Goal: Task Accomplishment & Management: Complete application form

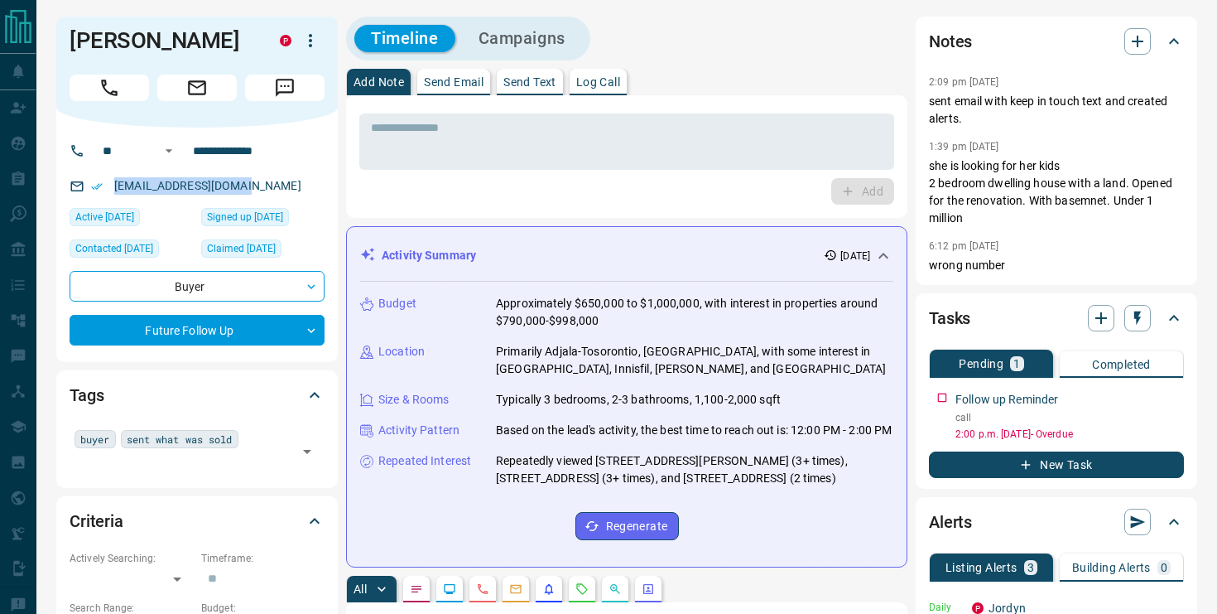
drag, startPoint x: 261, startPoint y: 186, endPoint x: 108, endPoint y: 186, distance: 152.4
click at [108, 186] on div "[EMAIL_ADDRESS][DOMAIN_NAME]" at bounding box center [197, 185] width 255 height 27
copy link "[EMAIL_ADDRESS][DOMAIN_NAME]"
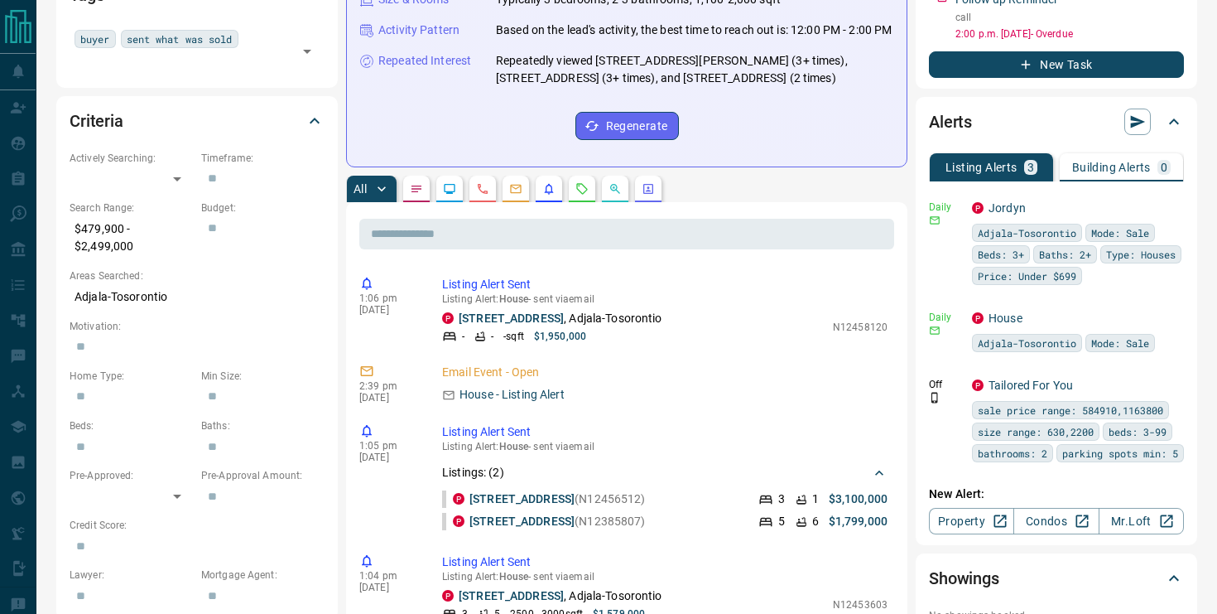
scroll to position [402, 0]
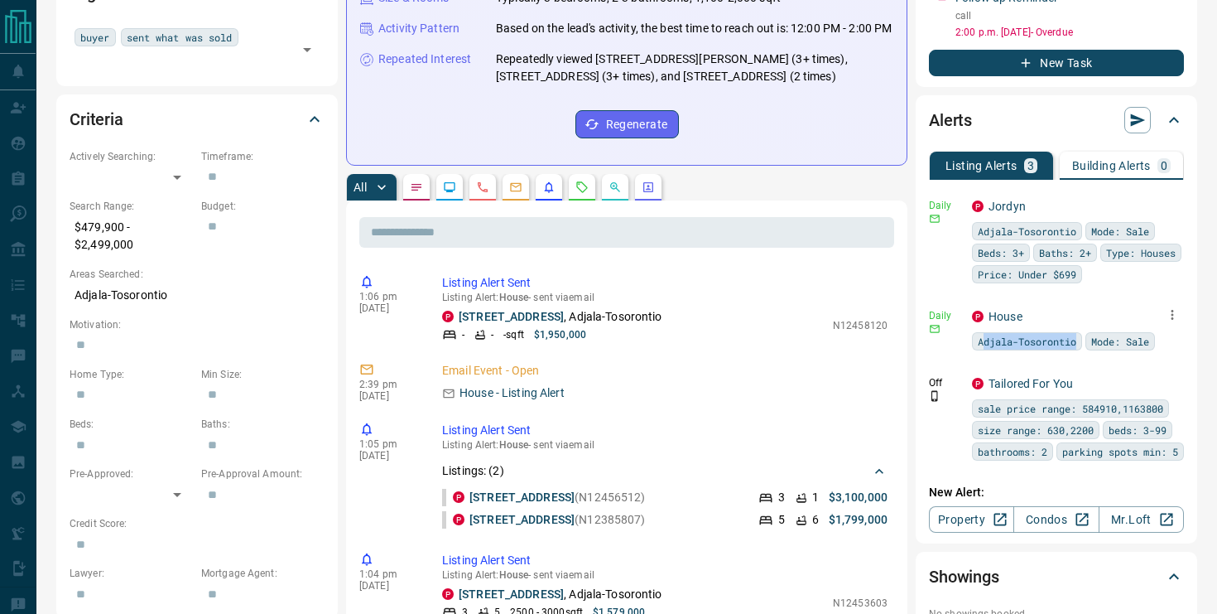
drag, startPoint x: 981, startPoint y: 343, endPoint x: 1084, endPoint y: 343, distance: 102.7
click at [1082, 344] on div "Adjala-Tosorontio" at bounding box center [1027, 341] width 110 height 18
click at [1077, 343] on span "Adjala-Tosorontio" at bounding box center [1027, 341] width 99 height 17
drag, startPoint x: 978, startPoint y: 344, endPoint x: 1080, endPoint y: 342, distance: 101.9
click at [1080, 343] on div "Adjala-Tosorontio" at bounding box center [1027, 341] width 110 height 18
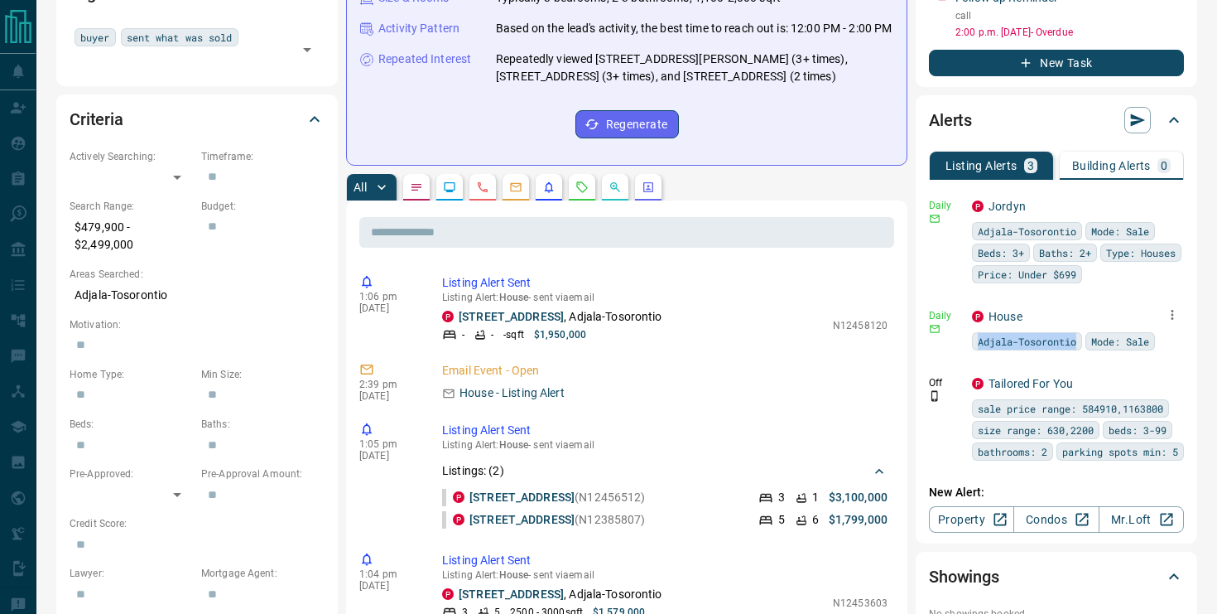
copy span "Adjala-Tosorontio"
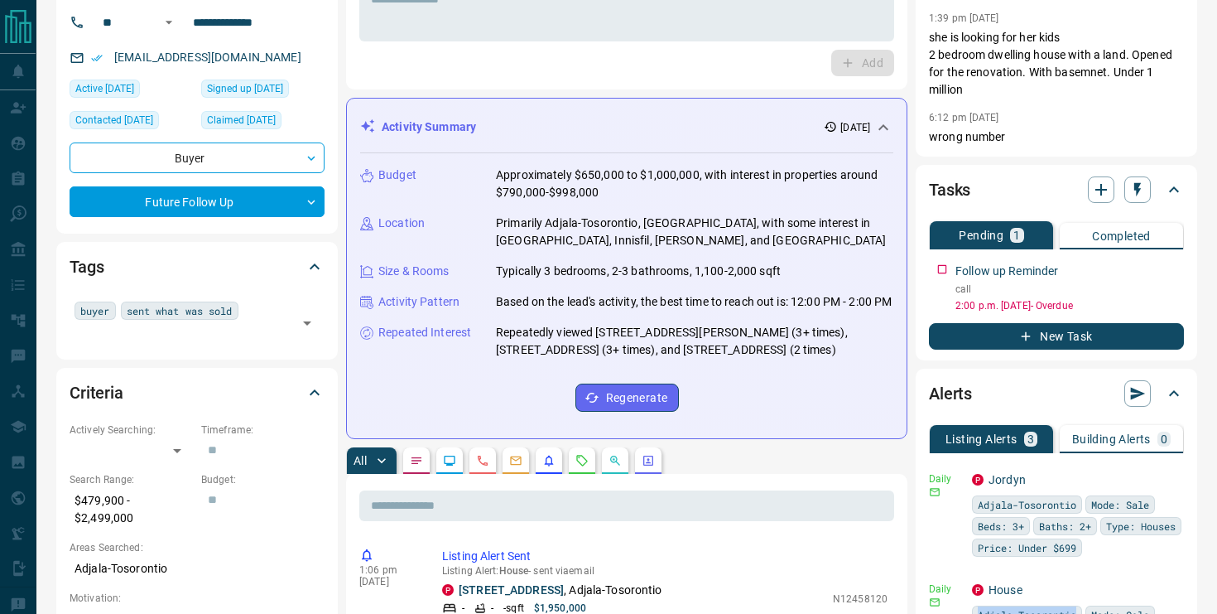
scroll to position [0, 0]
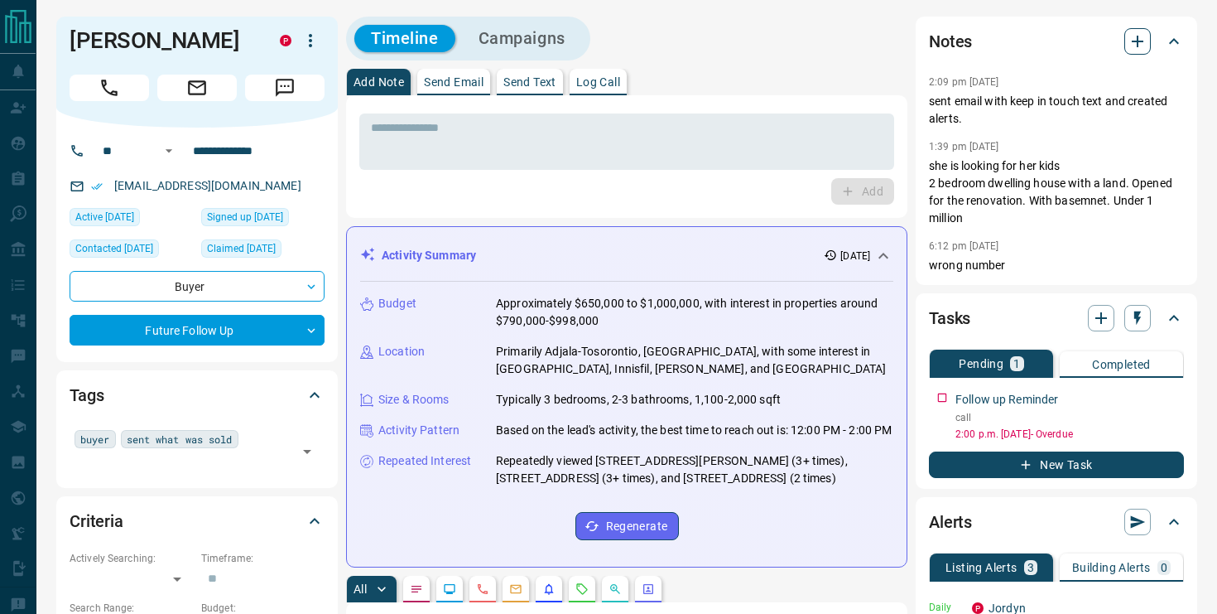
click at [1131, 41] on icon "button" at bounding box center [1138, 41] width 20 height 20
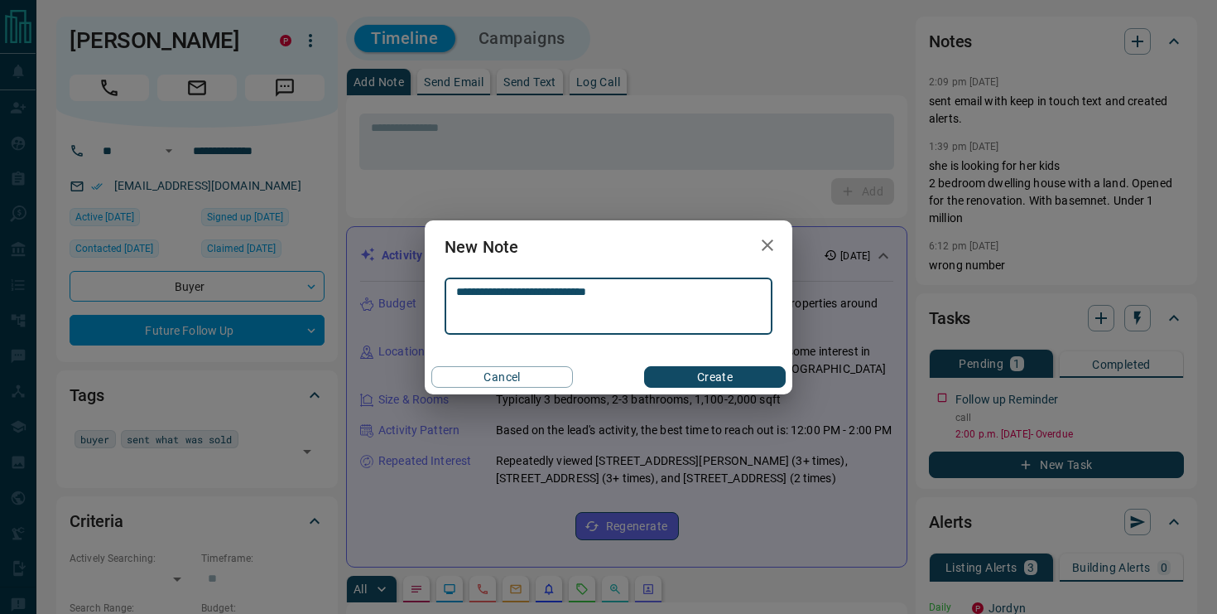
type textarea "**********"
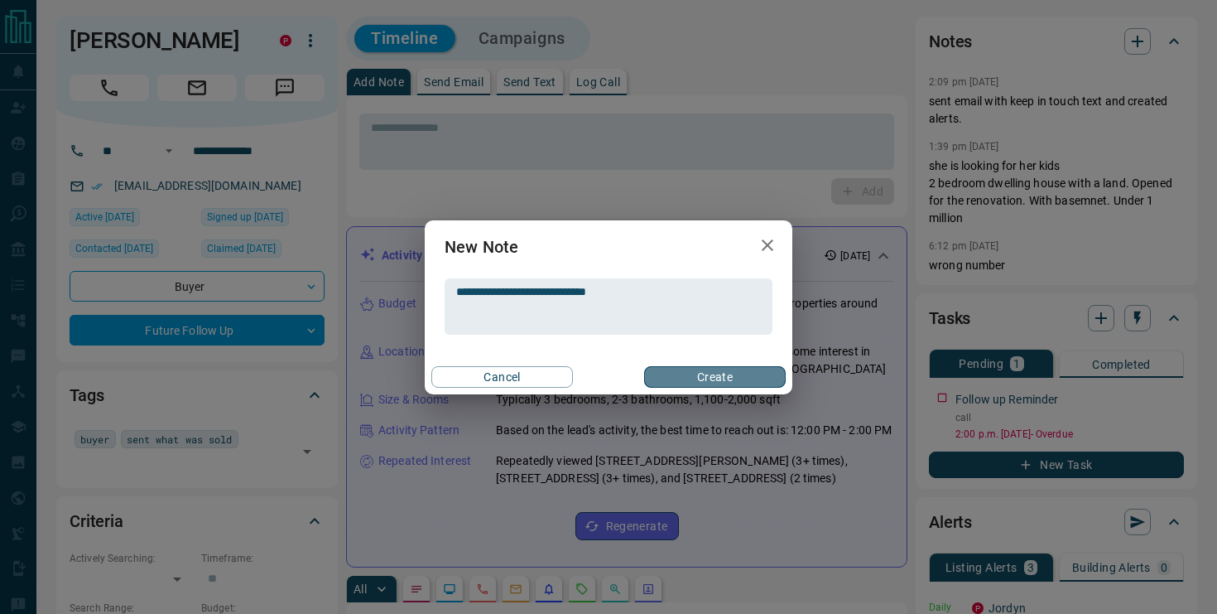
click at [690, 370] on button "Create" at bounding box center [715, 377] width 142 height 22
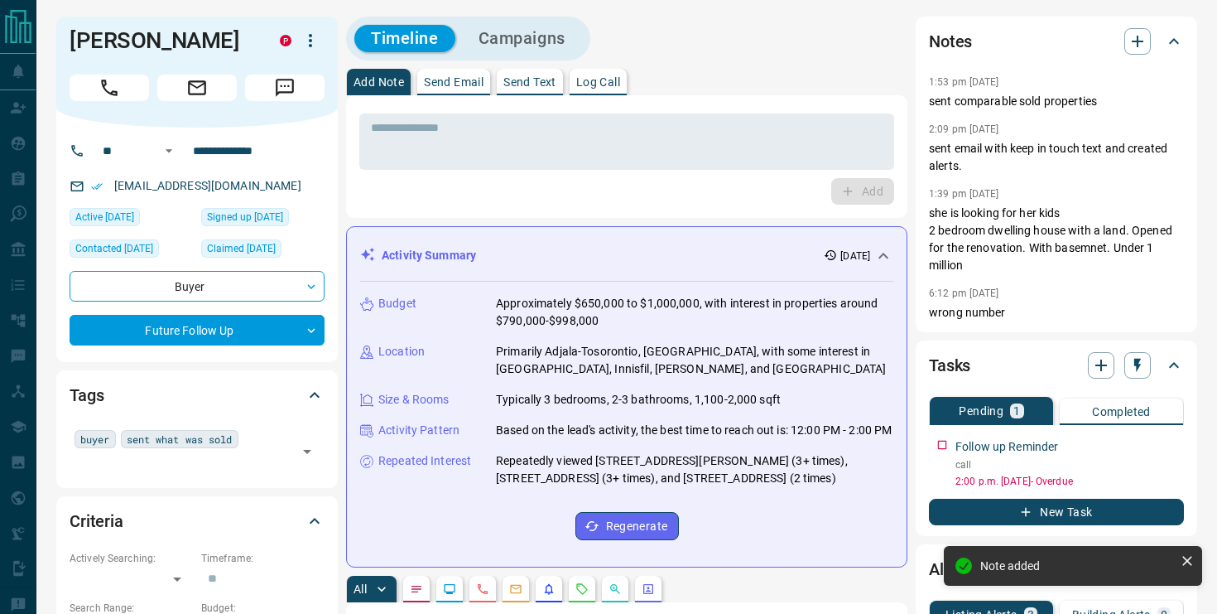
click at [1023, 513] on icon "button" at bounding box center [1026, 511] width 15 height 15
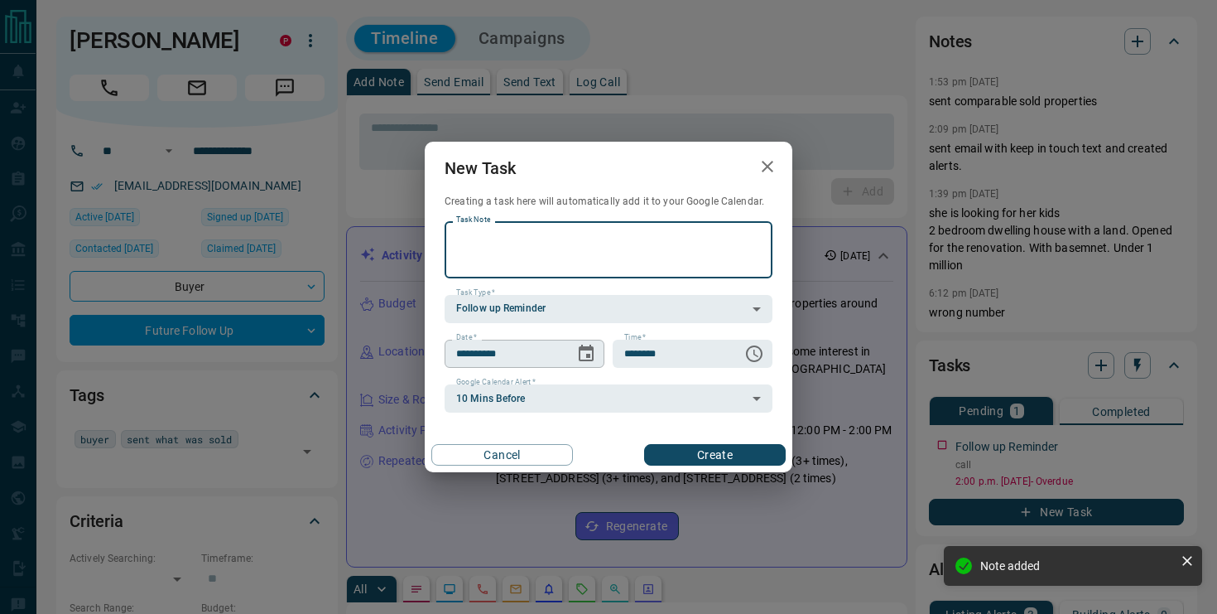
click at [584, 357] on icon "Choose date, selected date is Oct 16, 2025" at bounding box center [586, 354] width 20 height 20
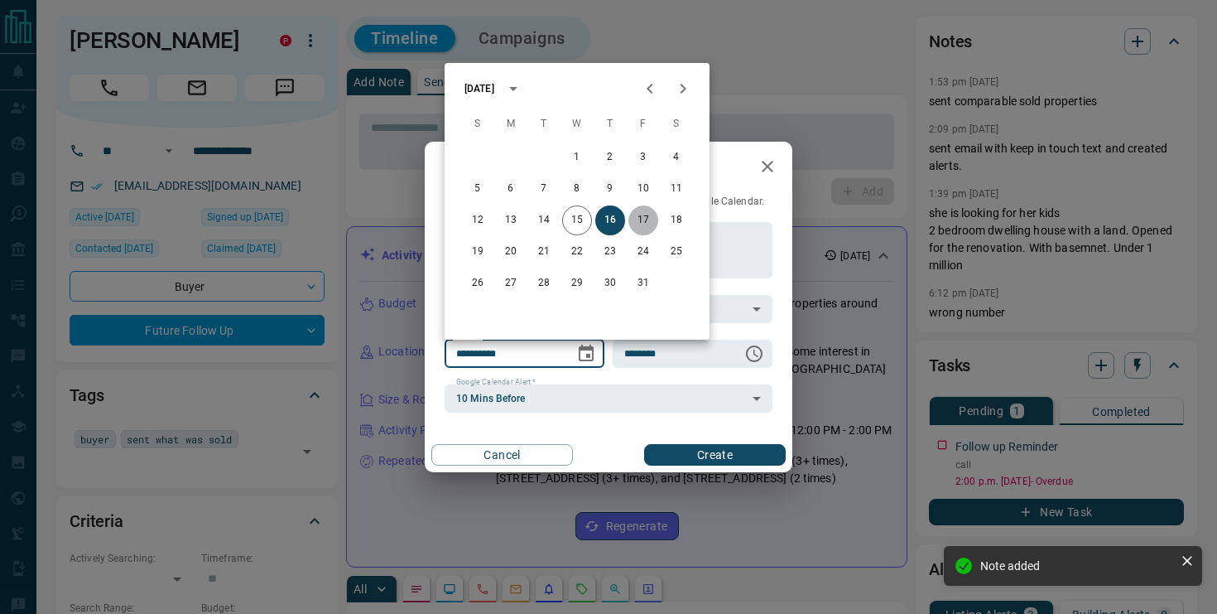
click at [648, 219] on button "17" at bounding box center [644, 220] width 30 height 30
type input "**********"
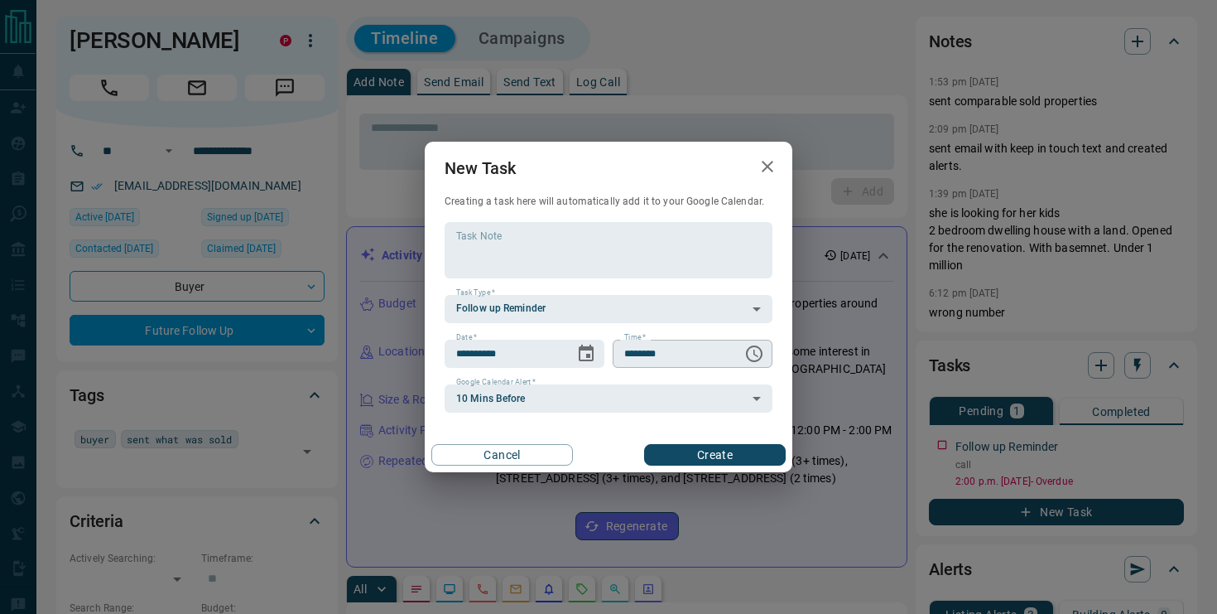
click at [754, 356] on icon "Choose time, selected time is 6:00 AM" at bounding box center [755, 354] width 20 height 20
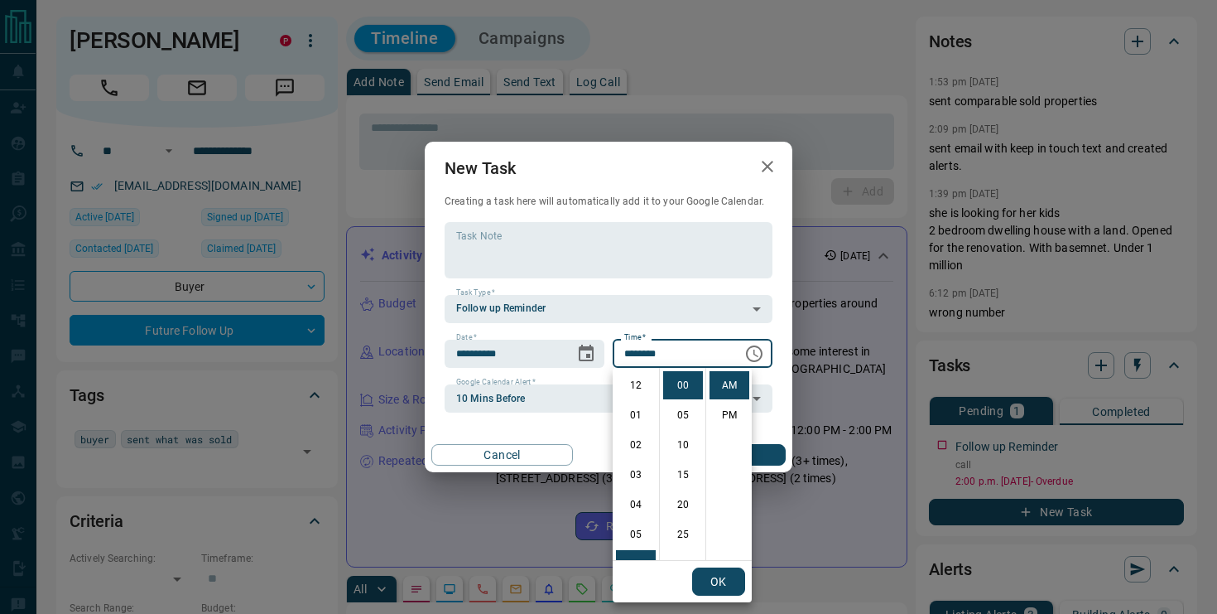
scroll to position [179, 0]
click at [630, 539] on li "11" at bounding box center [636, 534] width 40 height 28
click at [732, 404] on li "PM" at bounding box center [730, 415] width 40 height 28
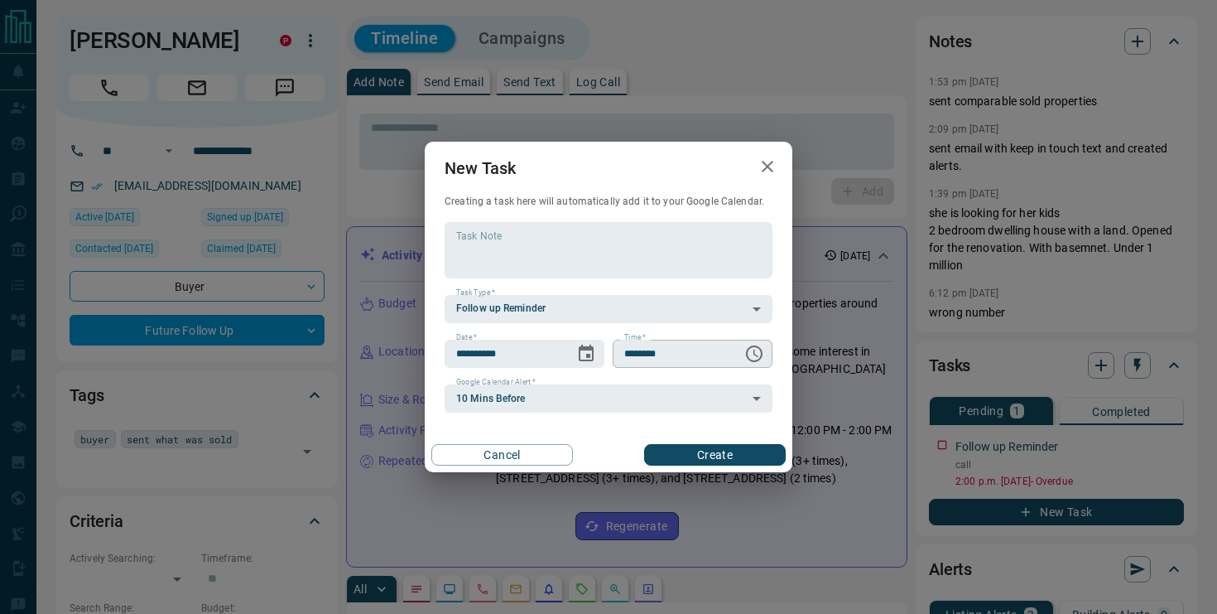
click at [757, 350] on icon "Choose time, selected time is 11:00 PM" at bounding box center [755, 354] width 20 height 20
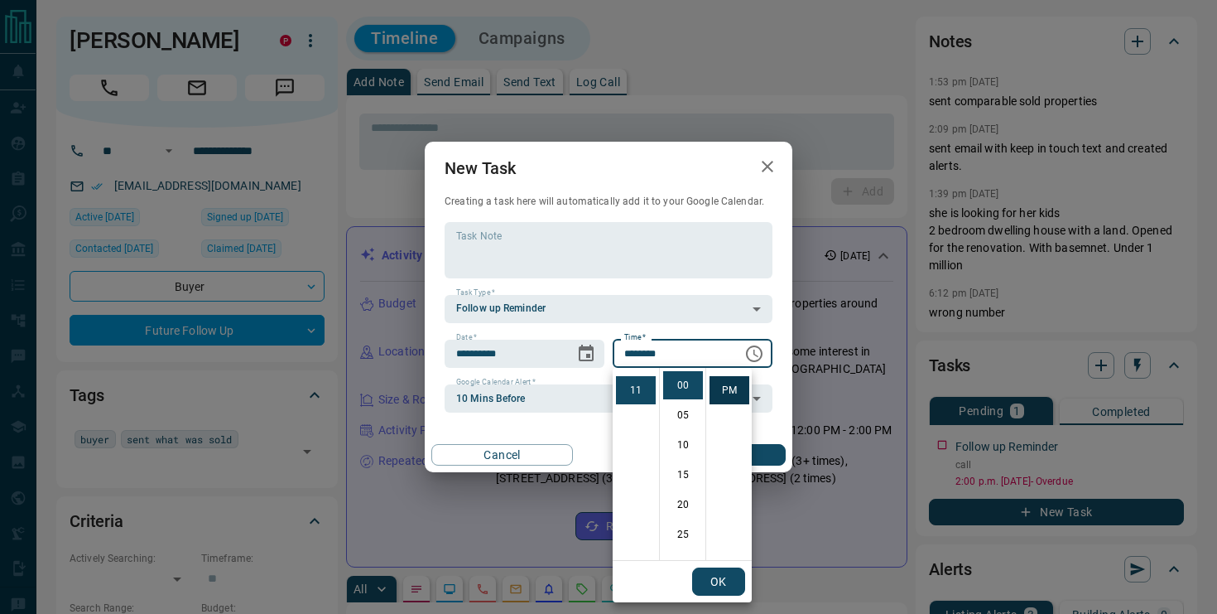
scroll to position [0, 0]
click at [730, 379] on li "AM" at bounding box center [730, 385] width 40 height 28
type input "********"
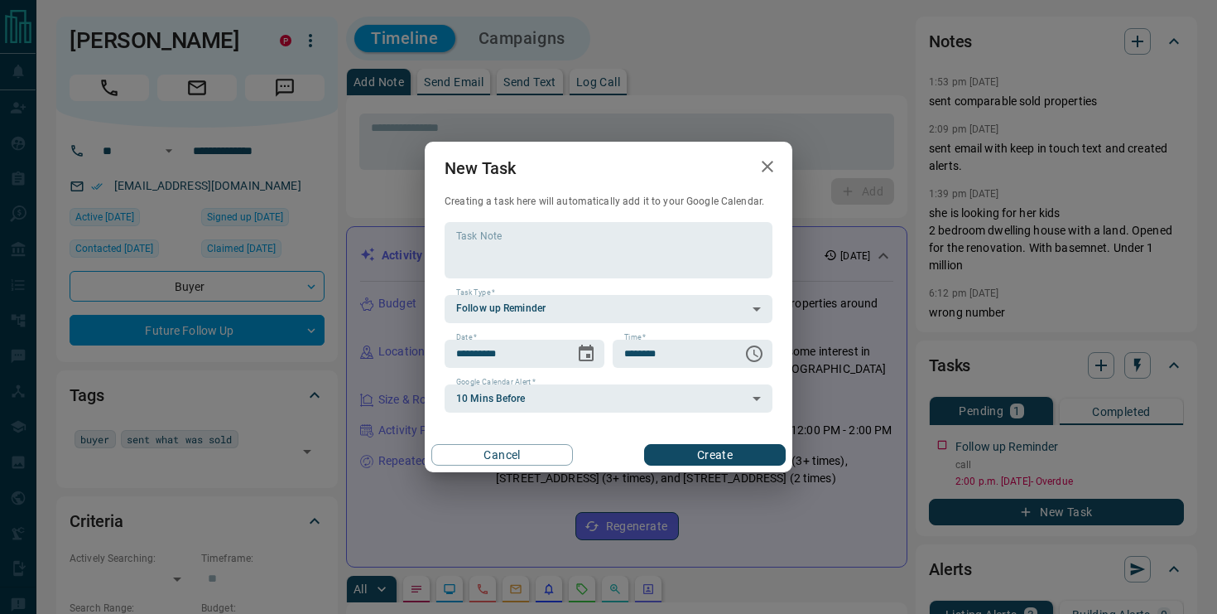
click at [714, 452] on button "Create" at bounding box center [715, 455] width 142 height 22
